Goal: Transaction & Acquisition: Download file/media

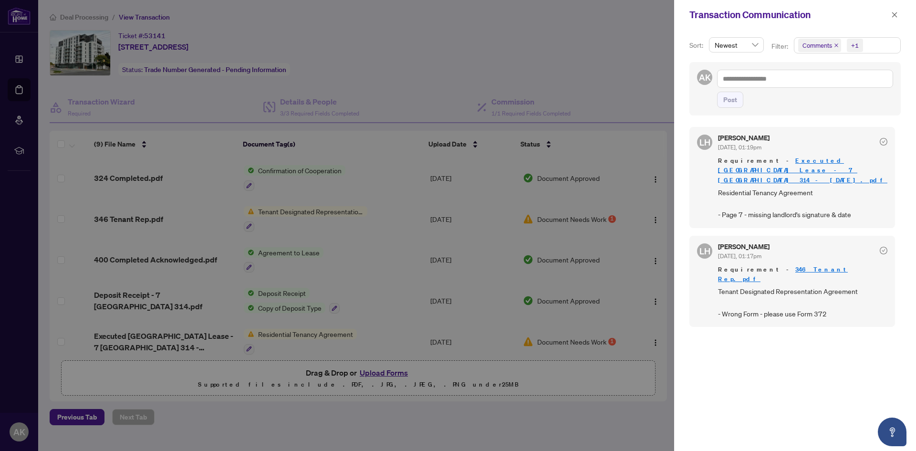
scroll to position [95, 0]
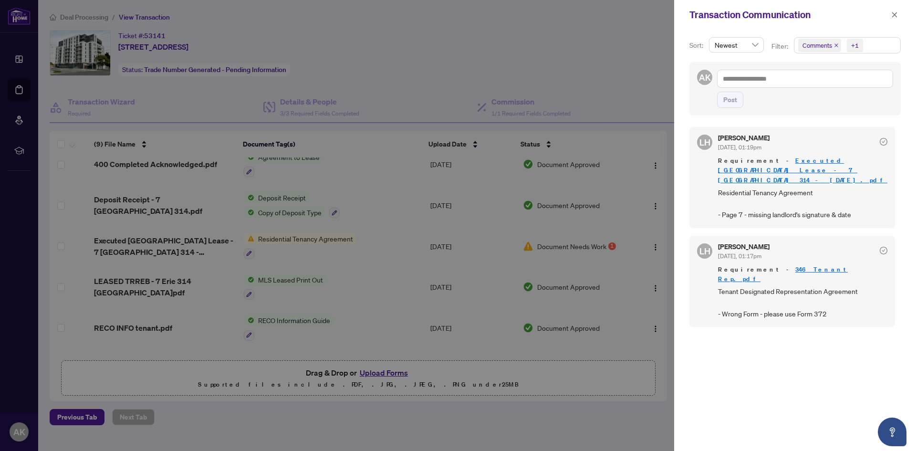
click at [514, 193] on div at bounding box center [458, 225] width 916 height 451
click at [894, 13] on icon "close" at bounding box center [894, 14] width 5 height 5
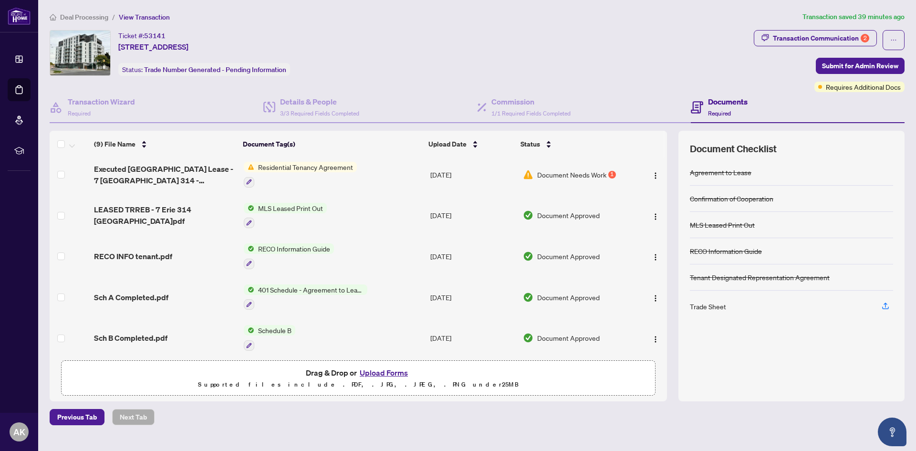
scroll to position [10, 0]
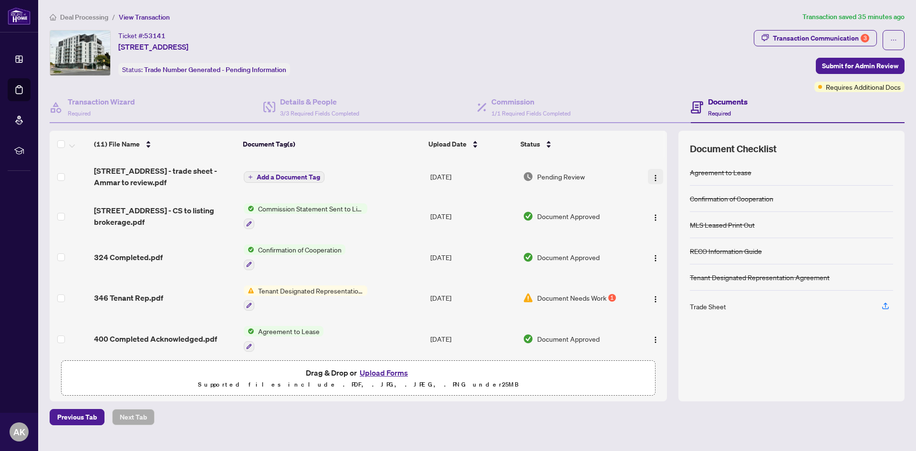
click at [653, 174] on img "button" at bounding box center [656, 178] width 8 height 8
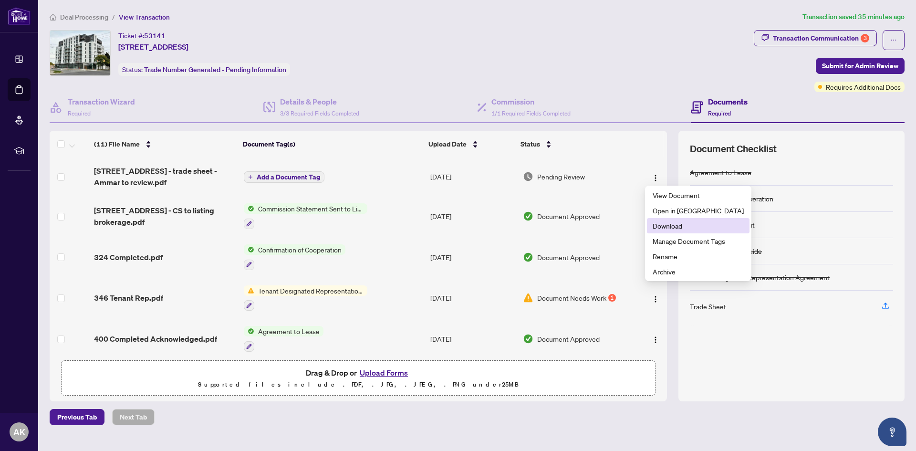
click at [663, 226] on span "Download" at bounding box center [698, 225] width 91 height 10
